Goal: Check status: Check status

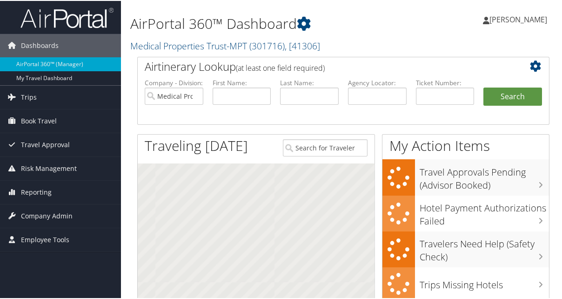
click at [36, 98] on link "Trips" at bounding box center [60, 96] width 121 height 23
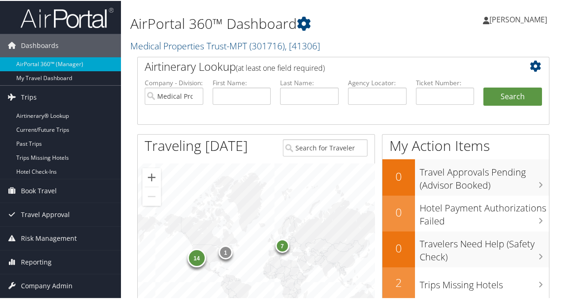
click at [47, 130] on link "Current/Future Trips" at bounding box center [60, 129] width 121 height 14
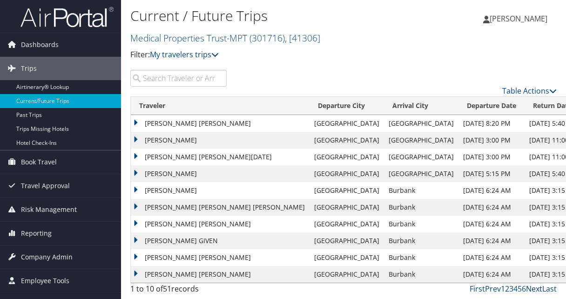
click at [535, 287] on link "Next" at bounding box center [534, 289] width 16 height 10
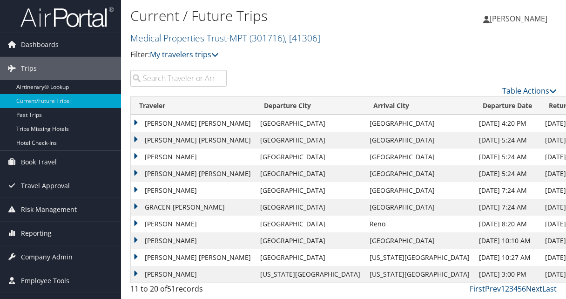
click at [536, 288] on link "Next" at bounding box center [534, 289] width 16 height 10
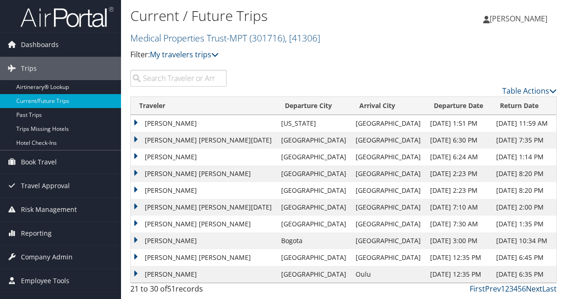
click at [533, 286] on link "Next" at bounding box center [534, 289] width 16 height 10
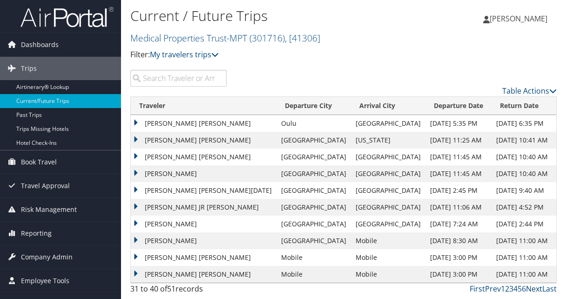
click at [531, 288] on link "Next" at bounding box center [534, 289] width 16 height 10
